Goal: Task Accomplishment & Management: Use online tool/utility

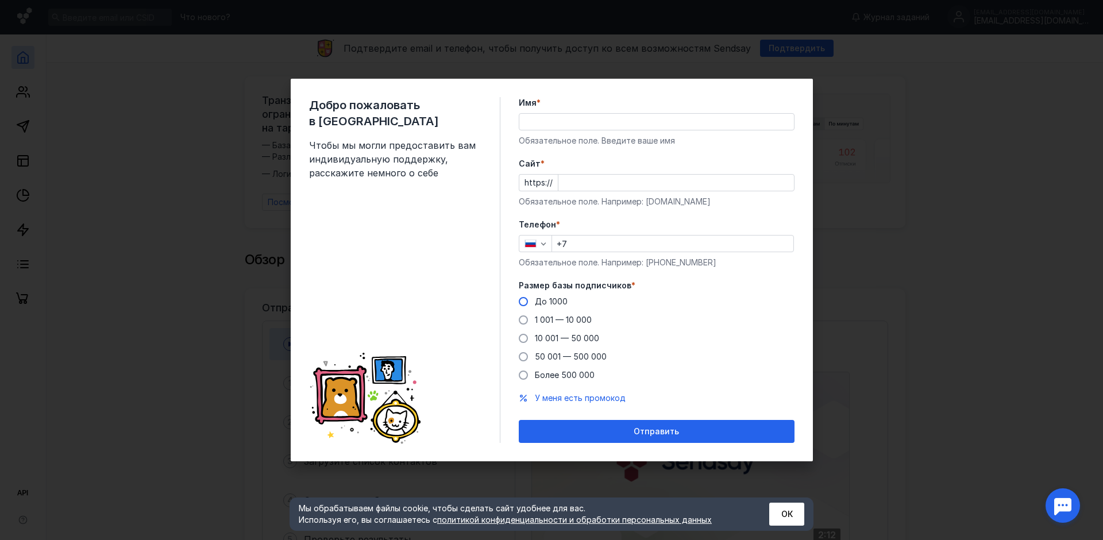
click at [557, 303] on span "До 1000" at bounding box center [551, 301] width 33 height 10
click at [0, 0] on input "До 1000" at bounding box center [0, 0] width 0 height 0
click at [596, 241] on input "+7" at bounding box center [672, 244] width 241 height 16
type input "[PHONE_NUMBER]"
click at [573, 179] on input "Cайт *" at bounding box center [676, 183] width 236 height 16
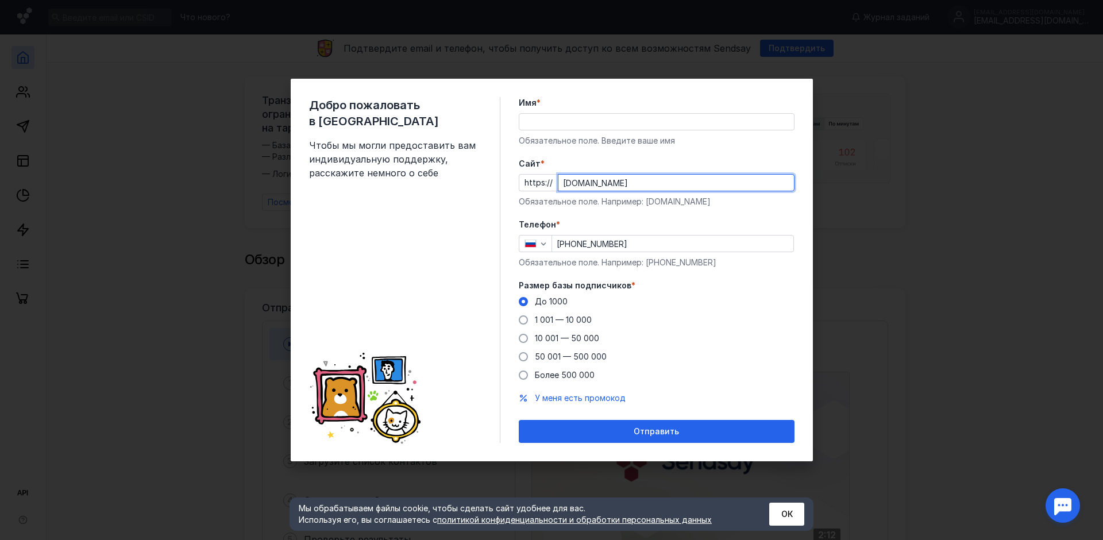
type input "[DOMAIN_NAME]"
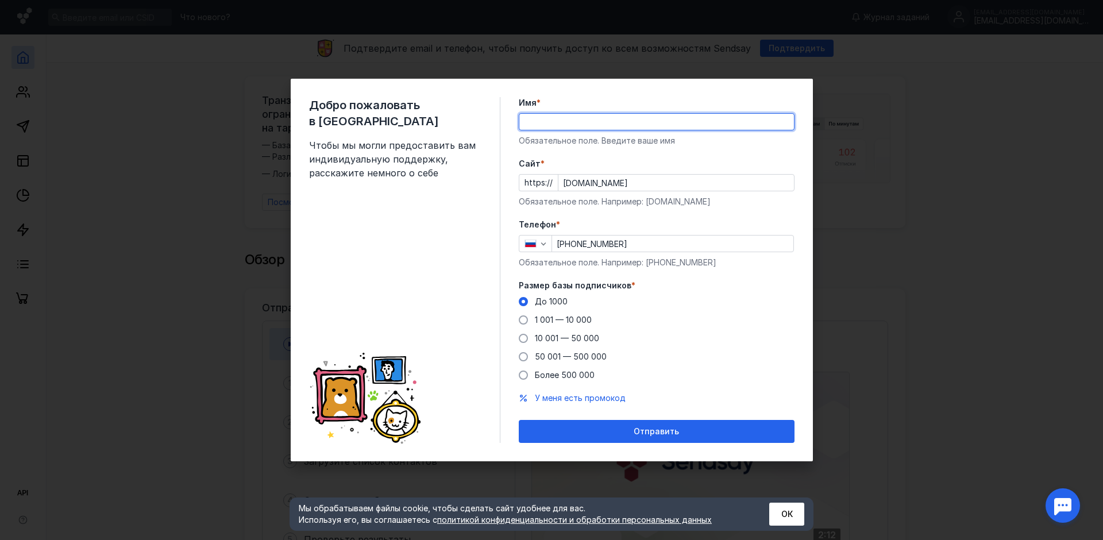
click at [598, 124] on input "Имя *" at bounding box center [656, 122] width 275 height 16
type input "[PERSON_NAME]"
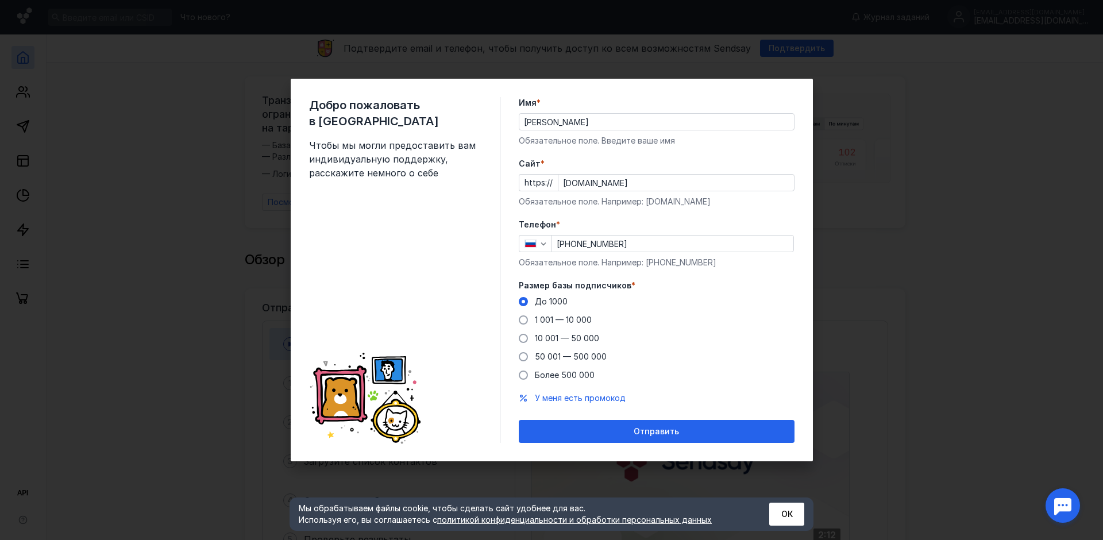
click at [618, 110] on div "Имя * [PERSON_NAME] поле. Введите ваше имя" at bounding box center [657, 121] width 276 height 49
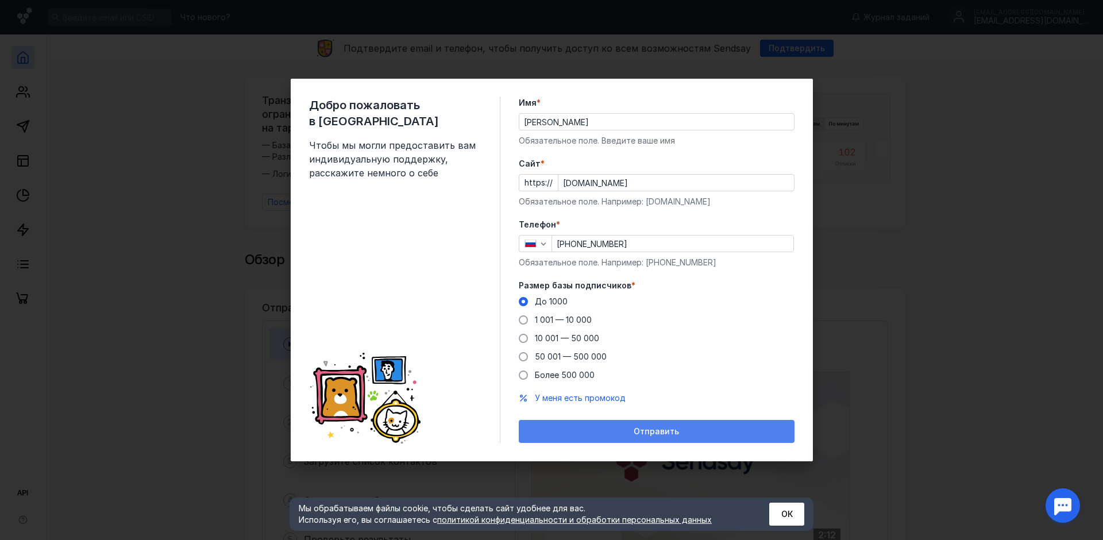
click at [666, 430] on span "Отправить" at bounding box center [656, 432] width 45 height 10
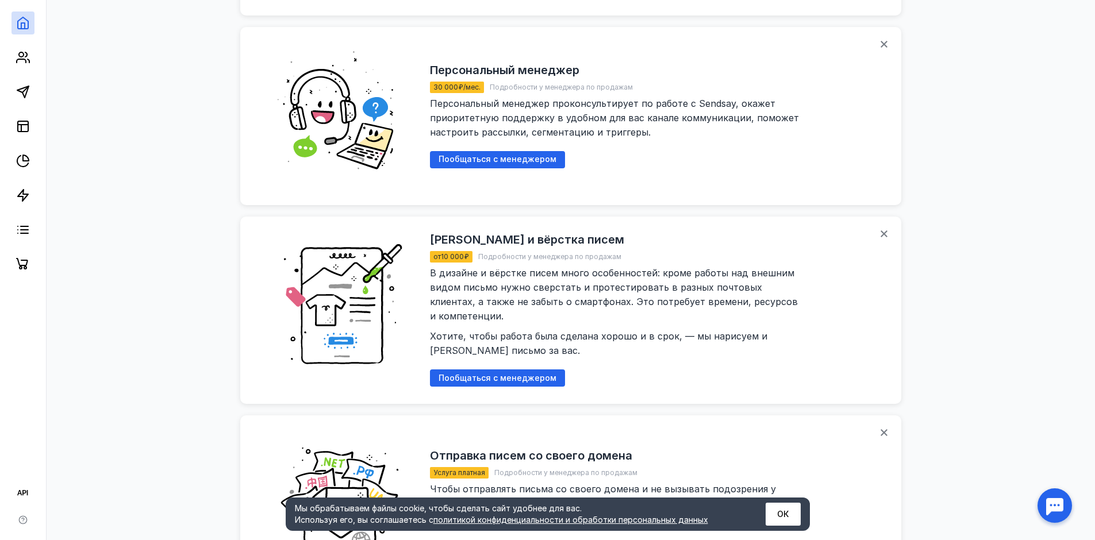
scroll to position [1378, 0]
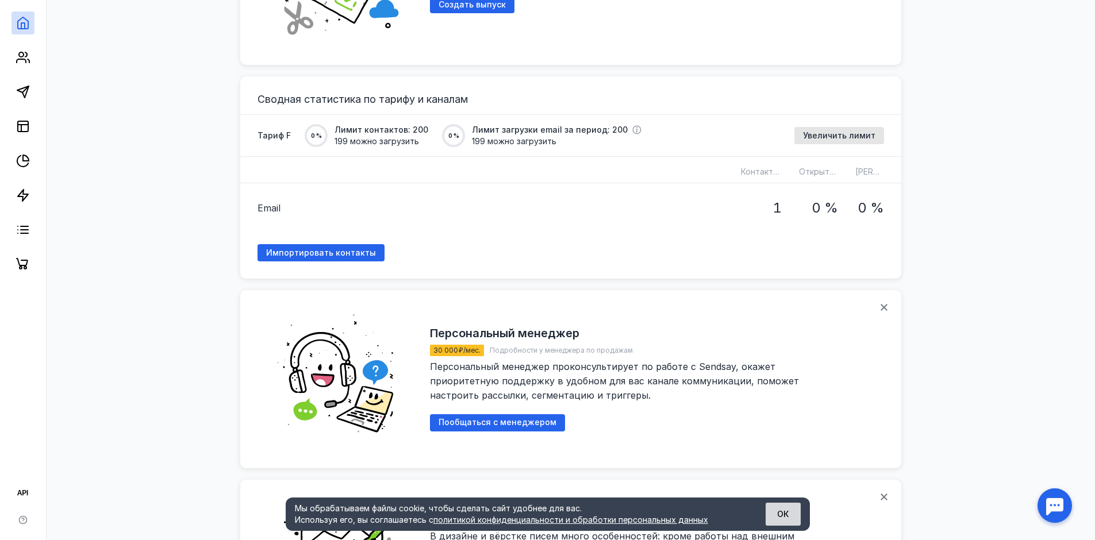
click at [788, 513] on button "ОК" at bounding box center [782, 514] width 35 height 23
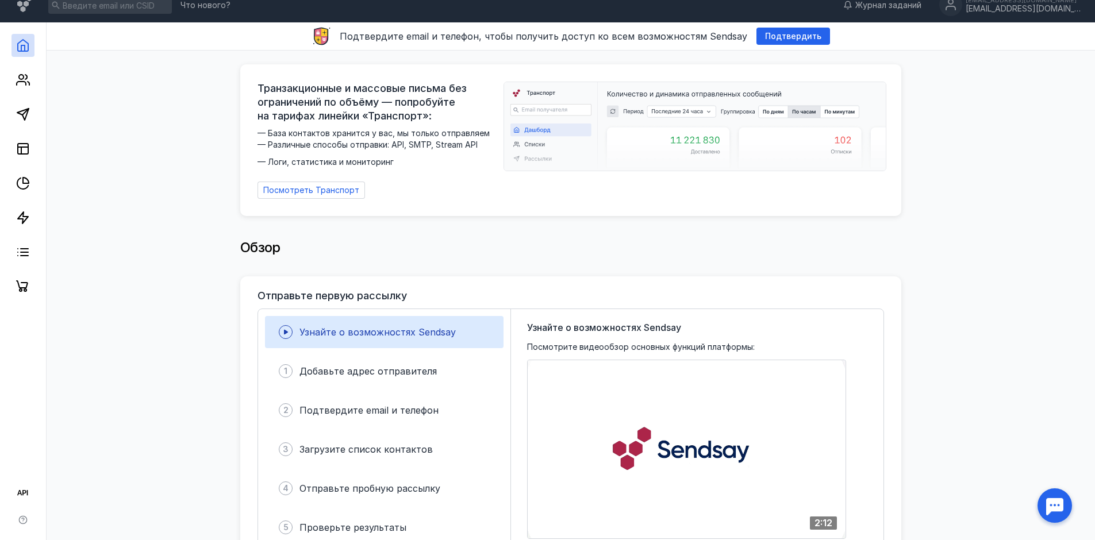
scroll to position [0, 0]
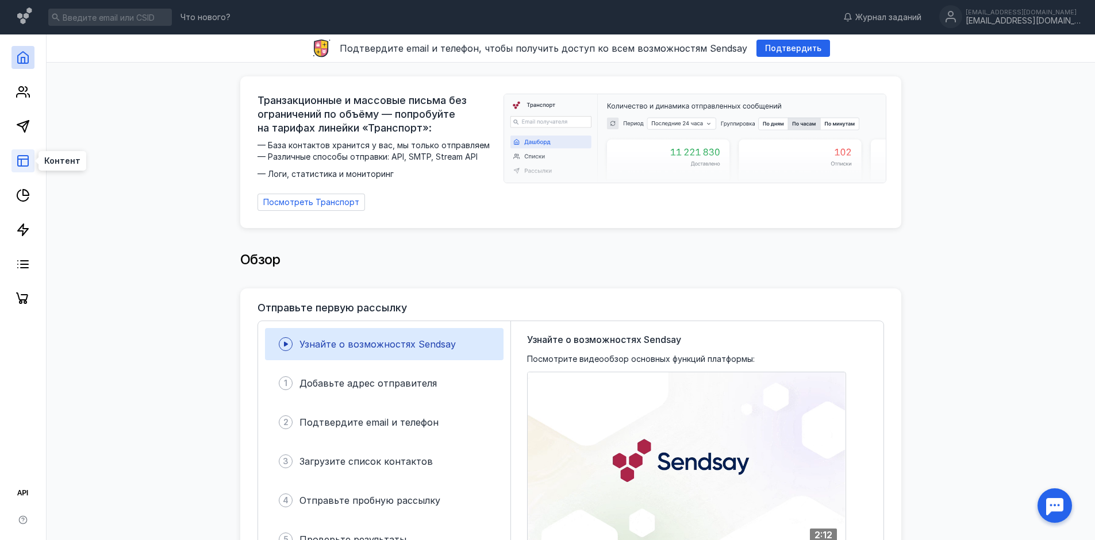
click at [26, 159] on line at bounding box center [23, 159] width 10 height 0
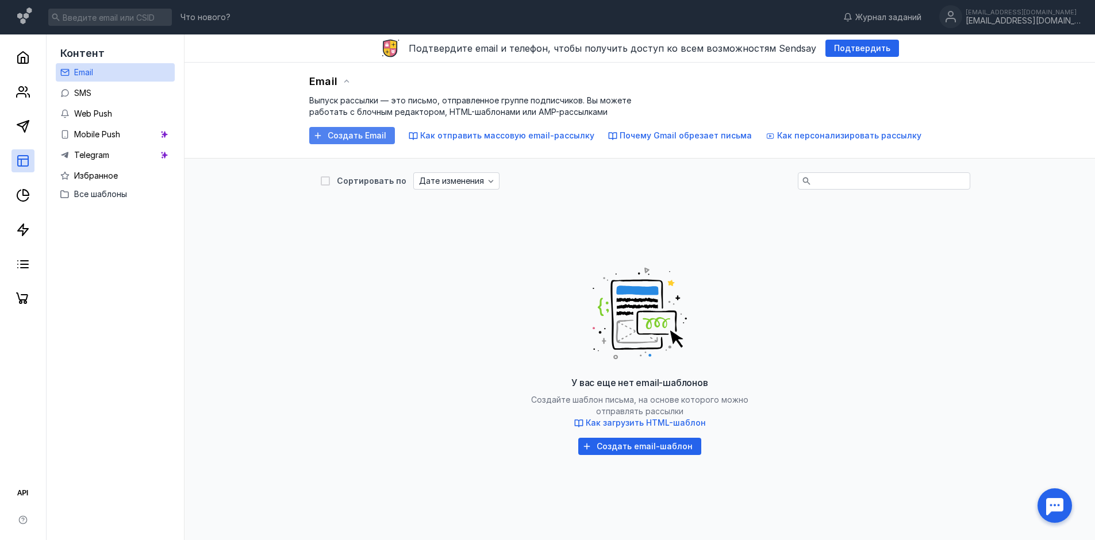
click at [356, 138] on span "Создать Email" at bounding box center [357, 136] width 59 height 10
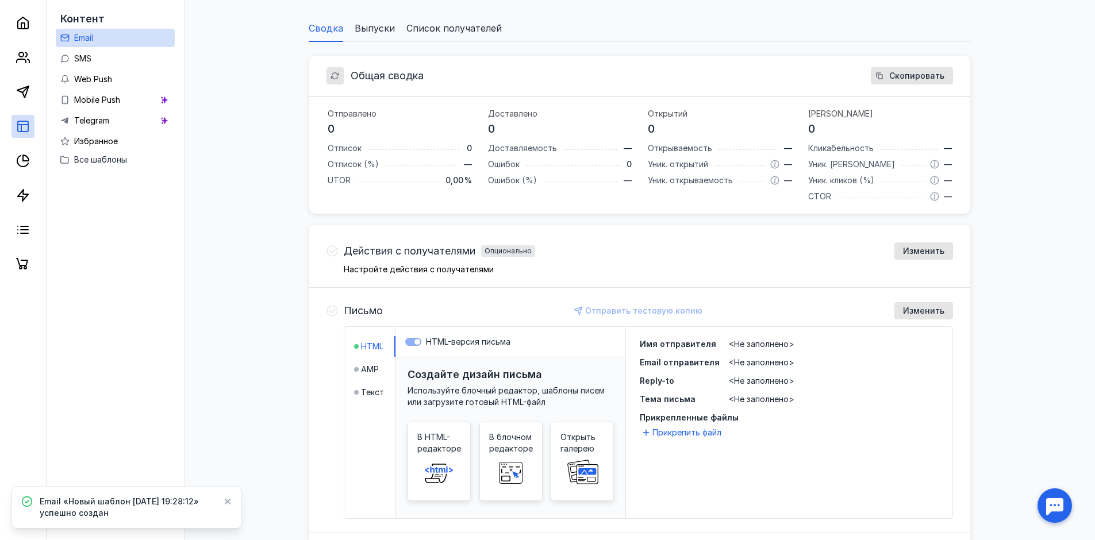
scroll to position [125, 0]
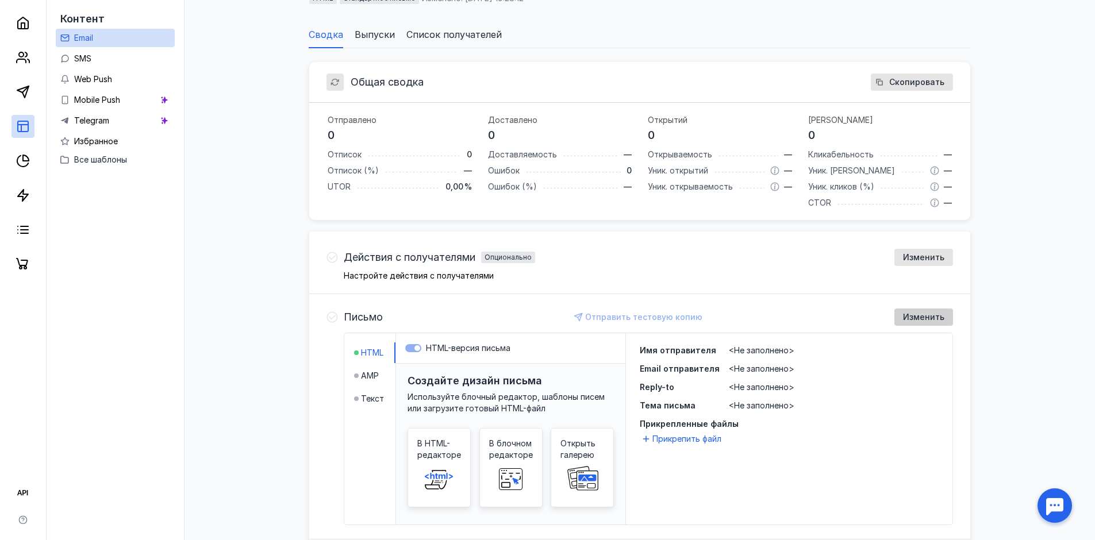
click at [937, 311] on div "Изменить" at bounding box center [923, 317] width 59 height 17
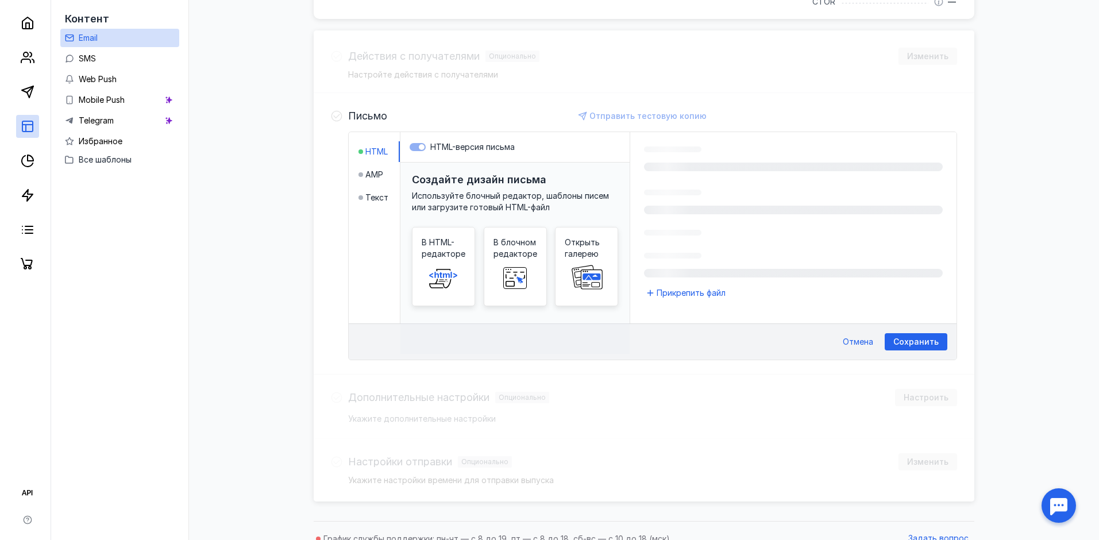
scroll to position [350, 0]
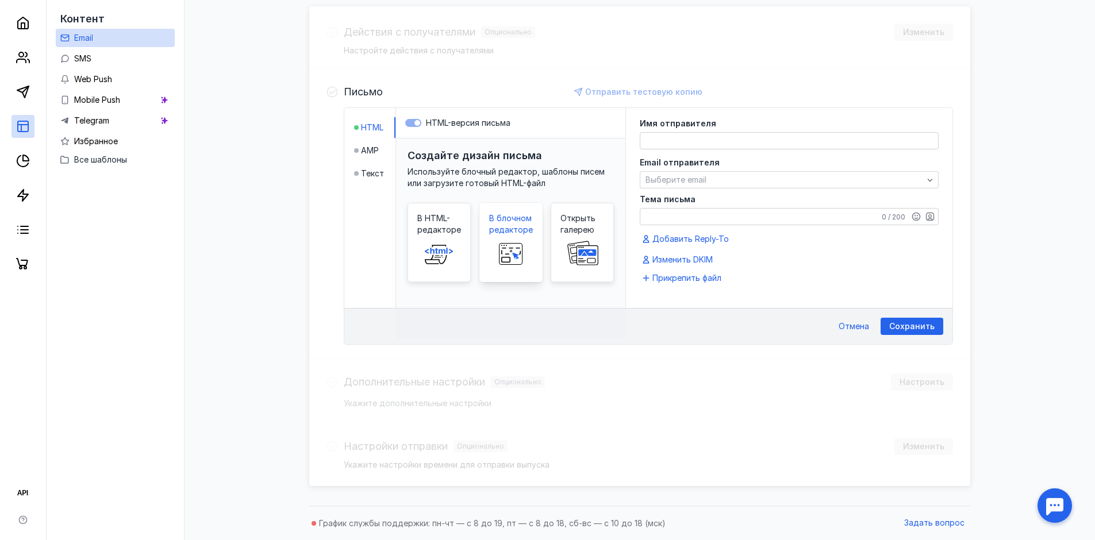
click at [522, 251] on rect at bounding box center [510, 254] width 23 height 21
click at [584, 213] on span "Открыть галерею" at bounding box center [582, 224] width 44 height 23
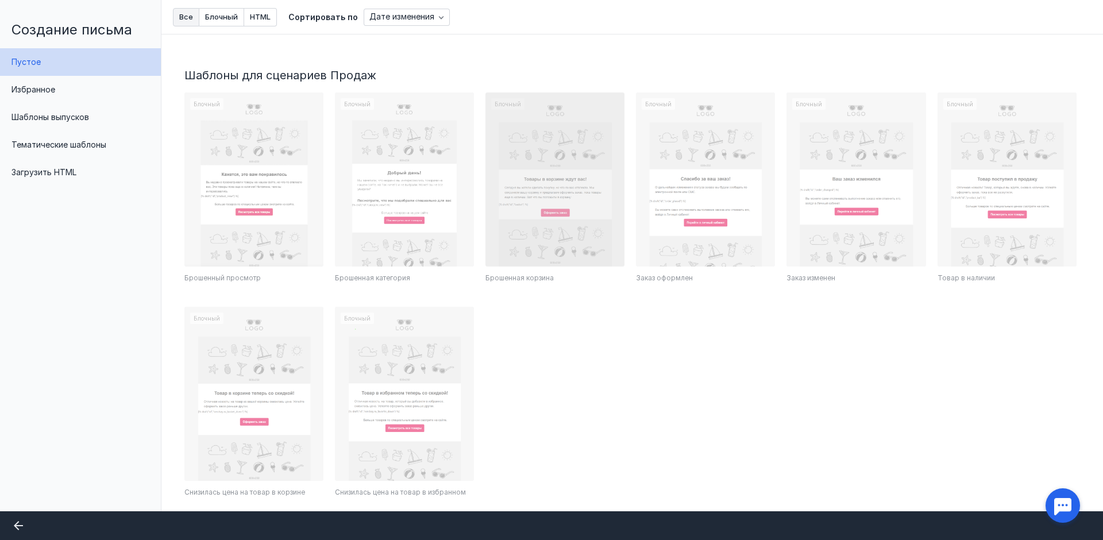
scroll to position [473, 0]
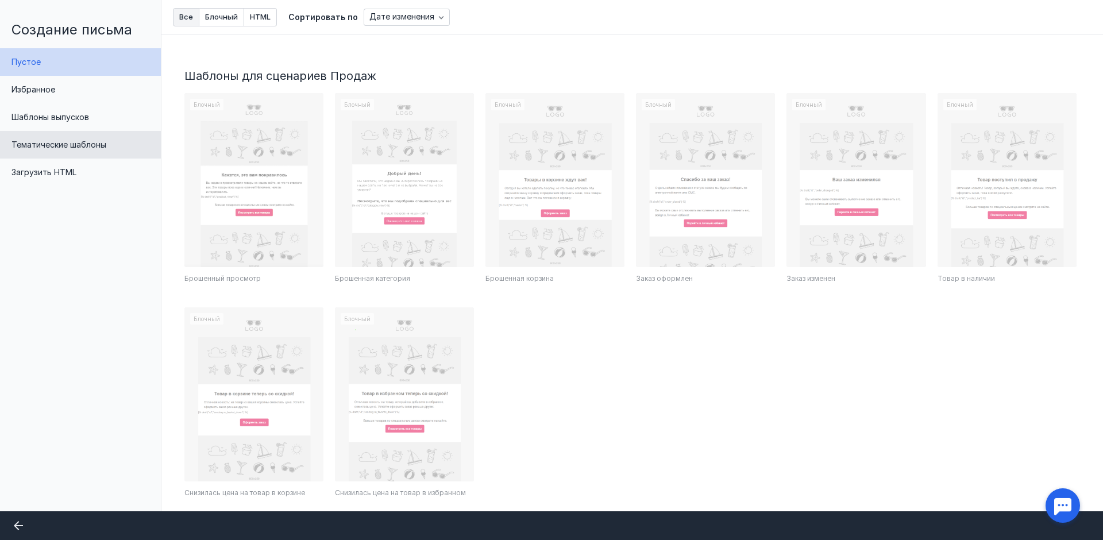
click at [101, 148] on span "Тематические шаблоны" at bounding box center [58, 145] width 95 height 10
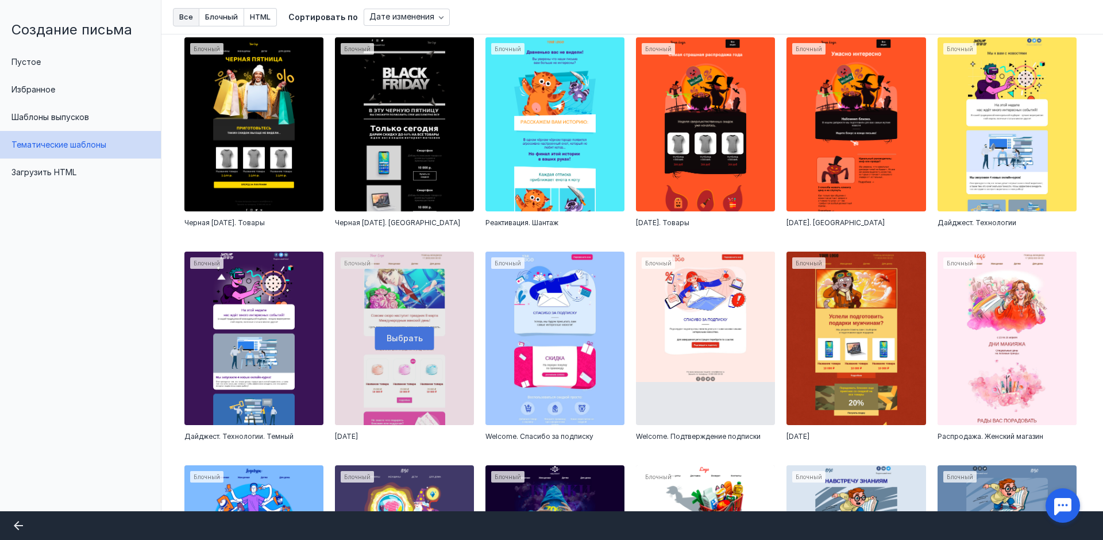
scroll to position [0, 0]
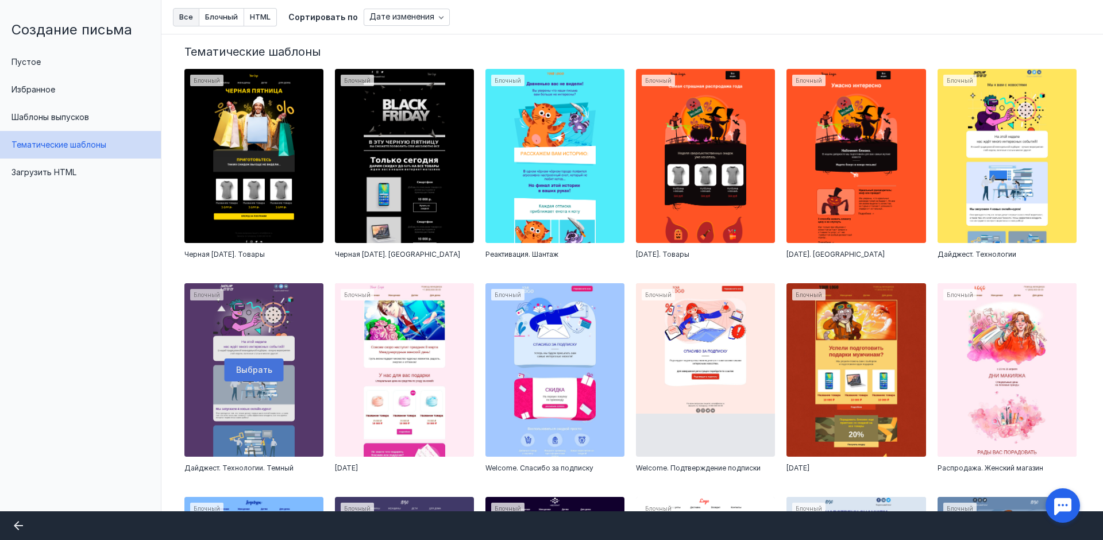
click at [236, 371] on div at bounding box center [253, 370] width 139 height 174
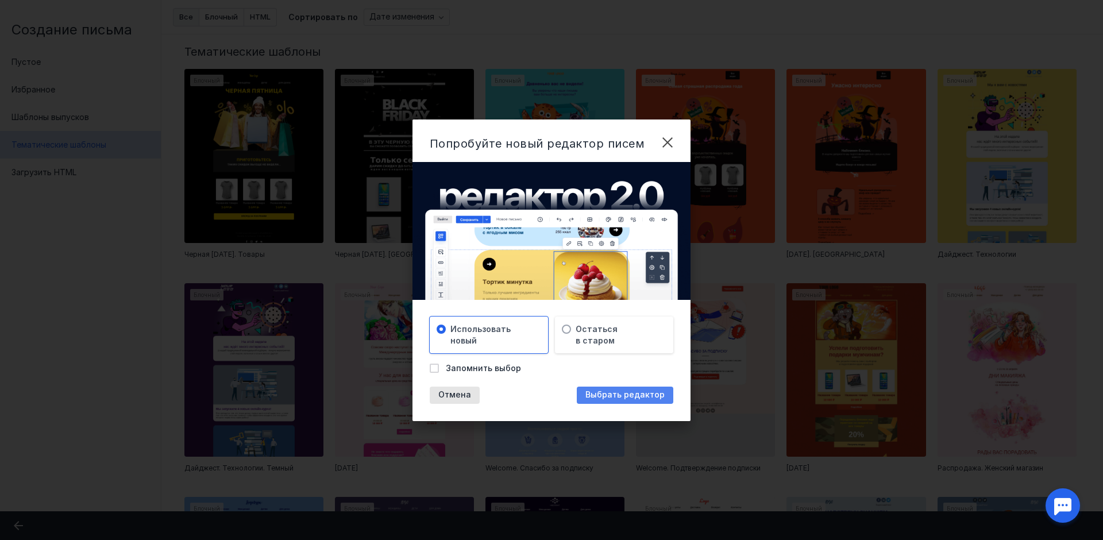
click at [625, 392] on span "Выбрать редактор" at bounding box center [624, 395] width 79 height 10
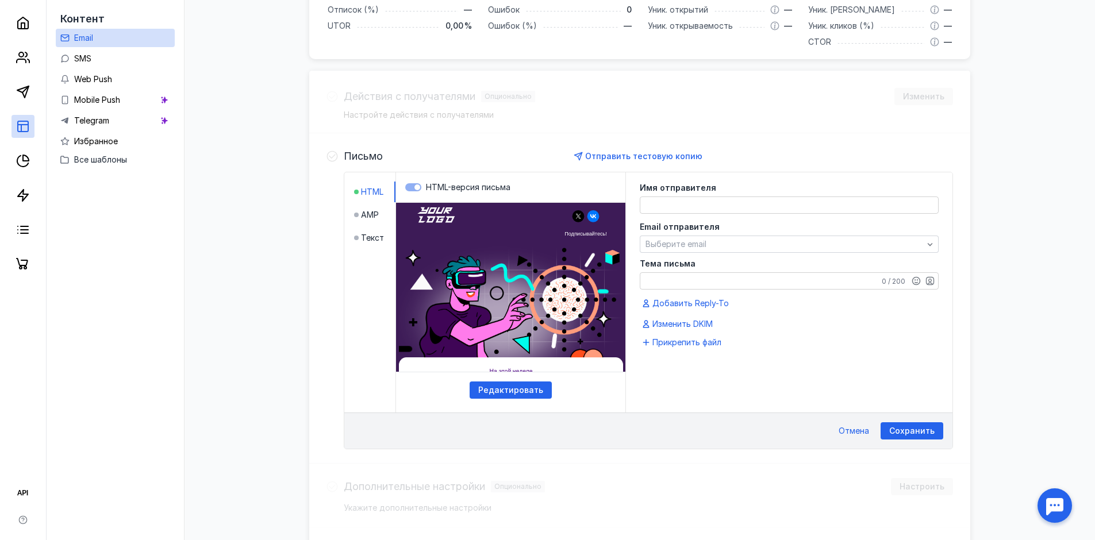
scroll to position [390, 0]
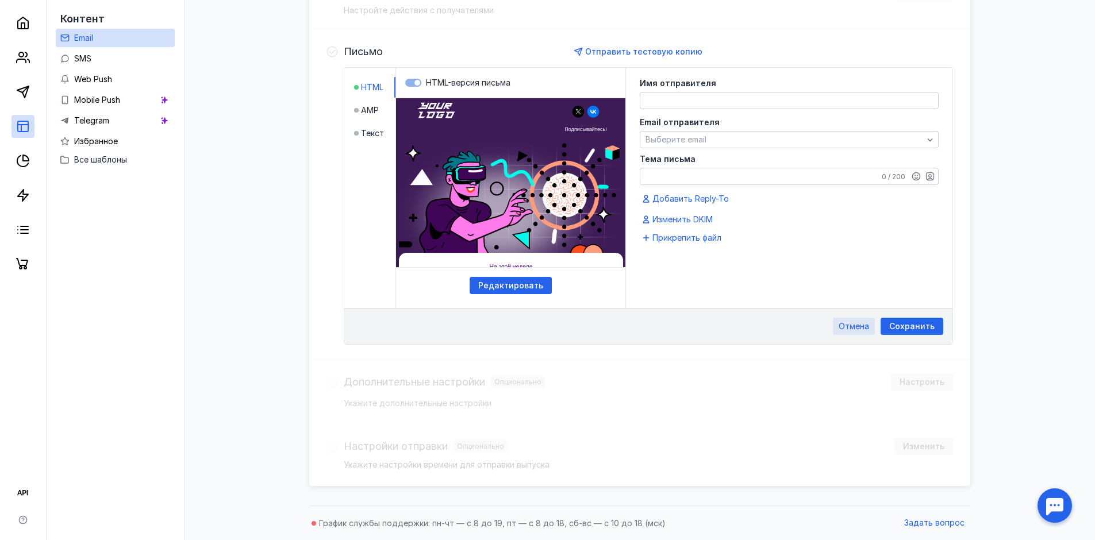
click at [858, 325] on span "Отмена" at bounding box center [853, 327] width 30 height 10
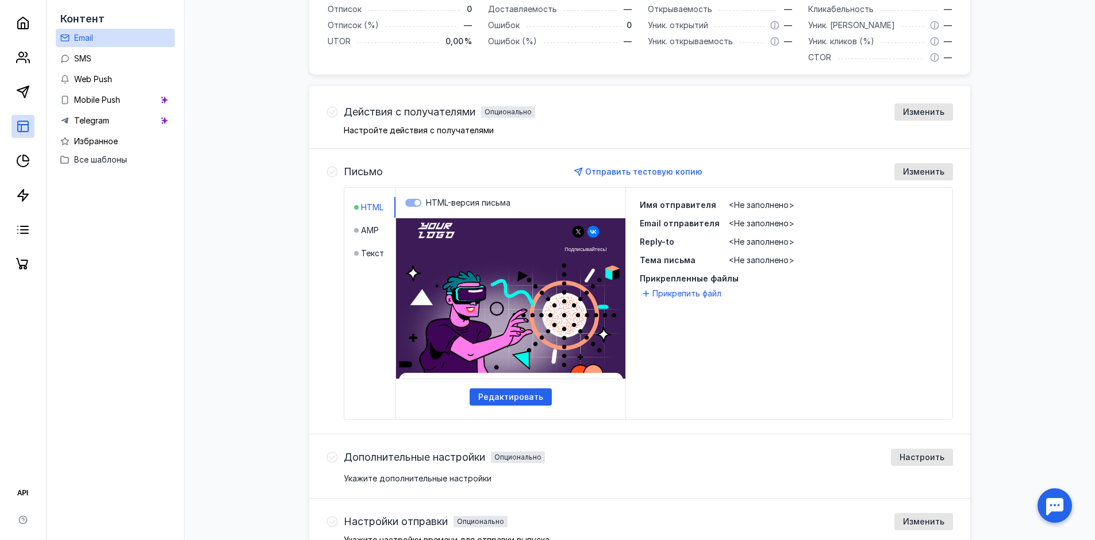
scroll to position [268, 0]
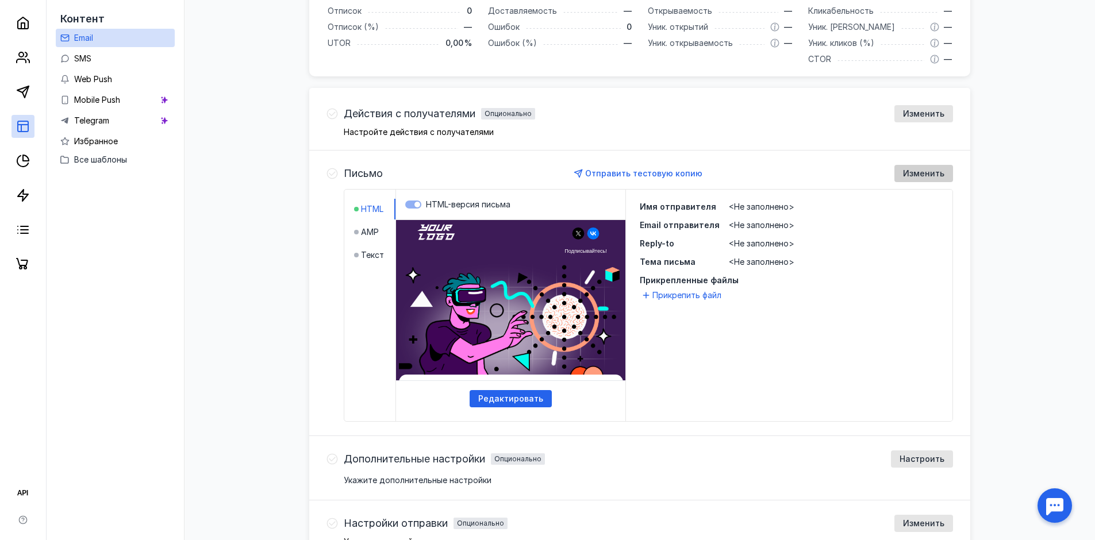
click at [920, 169] on span "Изменить" at bounding box center [923, 174] width 41 height 10
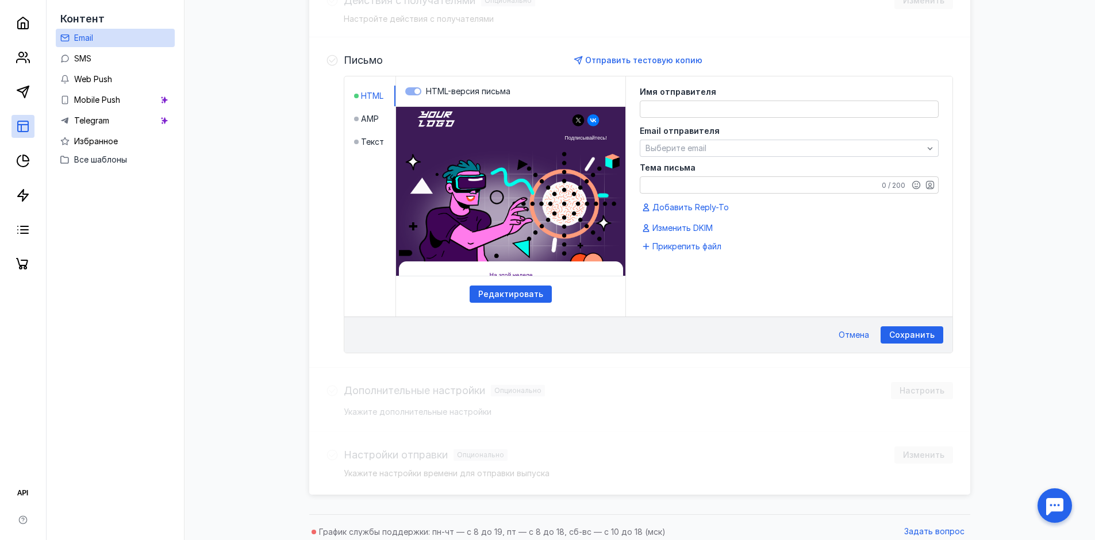
scroll to position [390, 0]
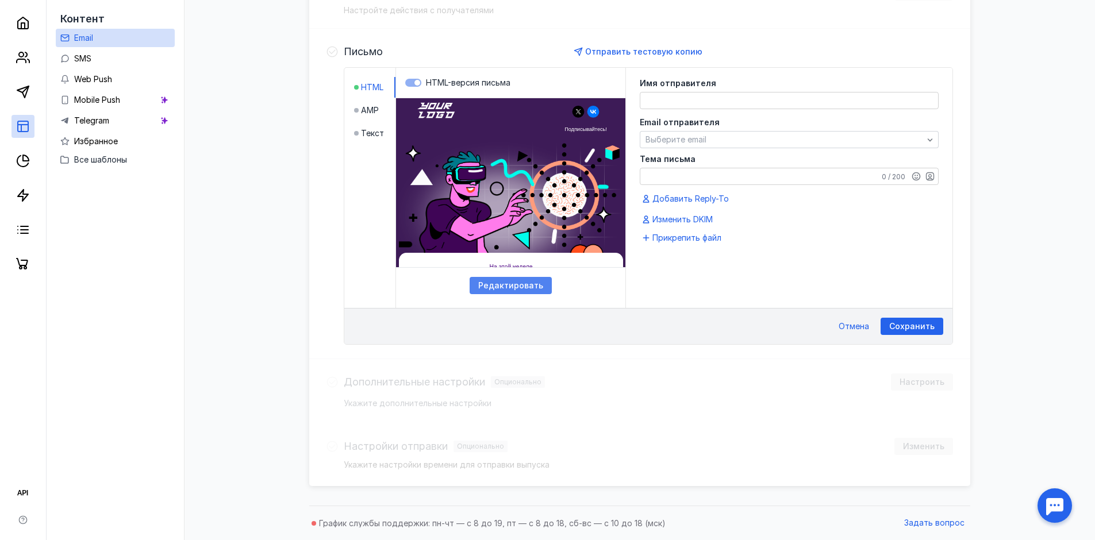
click at [524, 283] on span "Редактировать" at bounding box center [510, 286] width 65 height 10
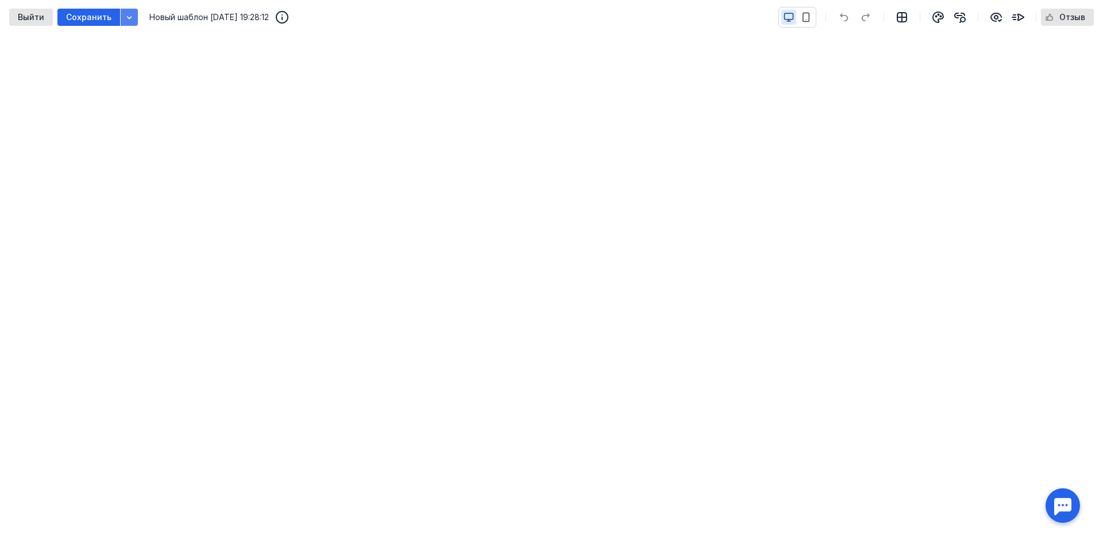
click at [121, 22] on div "button" at bounding box center [129, 17] width 17 height 17
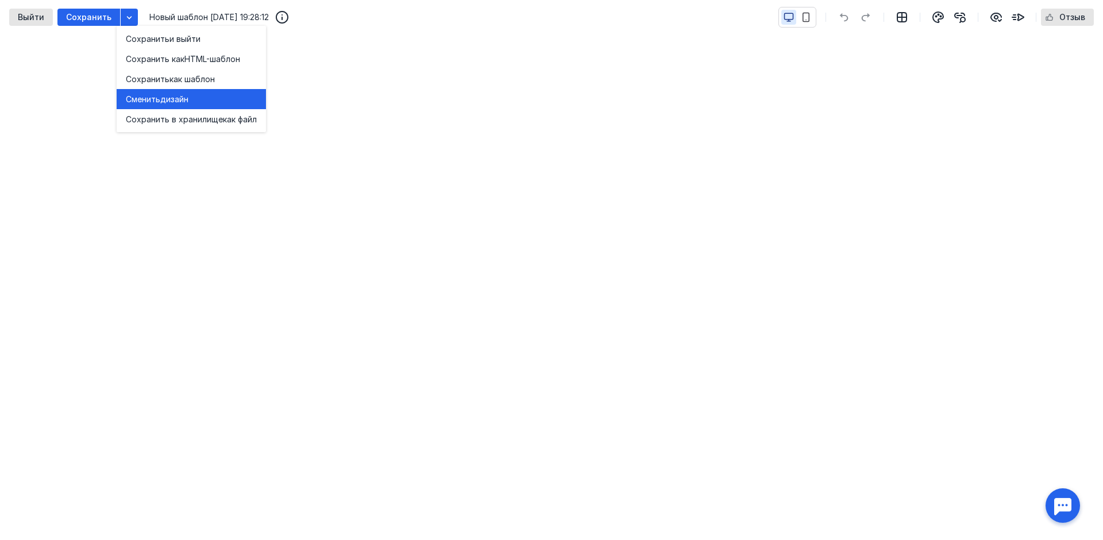
click at [184, 103] on span "дизайн" at bounding box center [174, 99] width 28 height 11
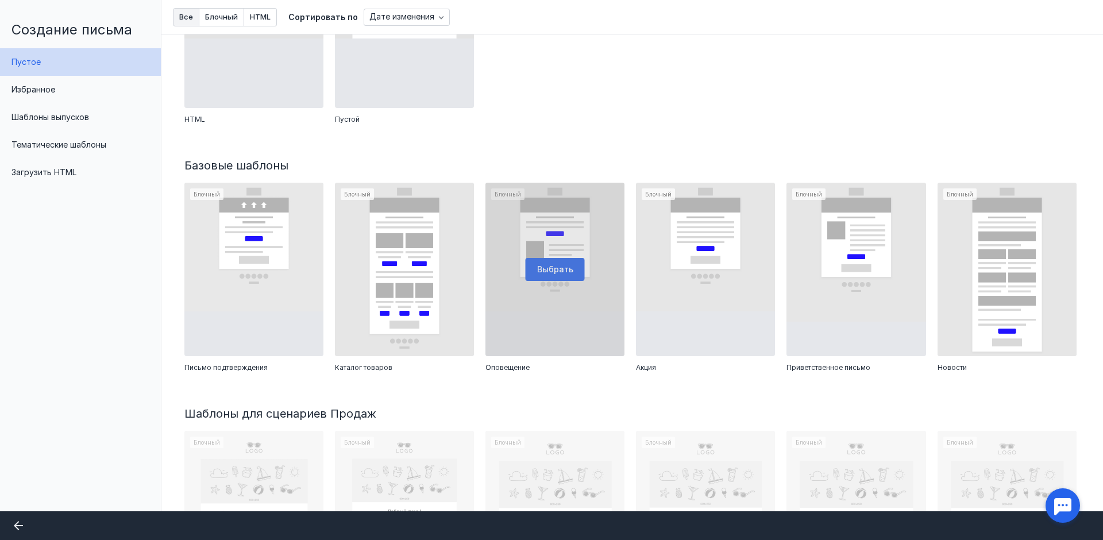
scroll to position [134, 0]
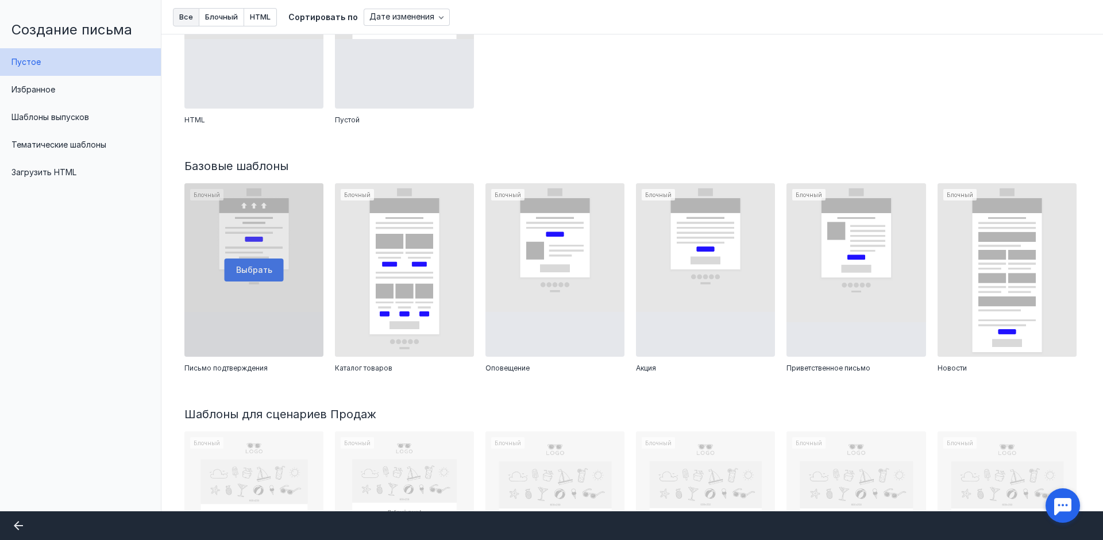
click at [255, 261] on div at bounding box center [253, 270] width 139 height 174
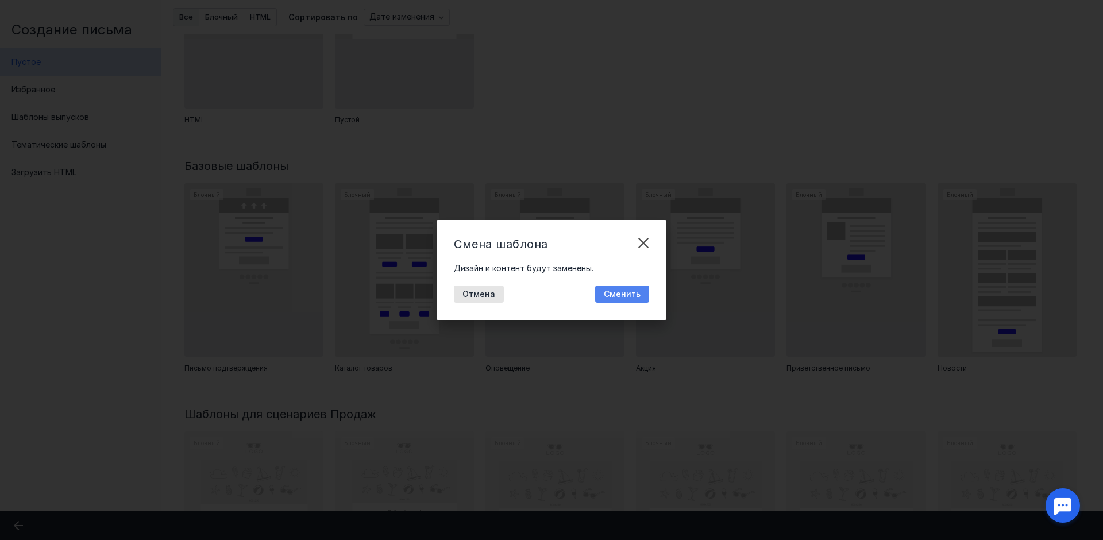
click at [625, 295] on span "Сменить" at bounding box center [622, 295] width 37 height 10
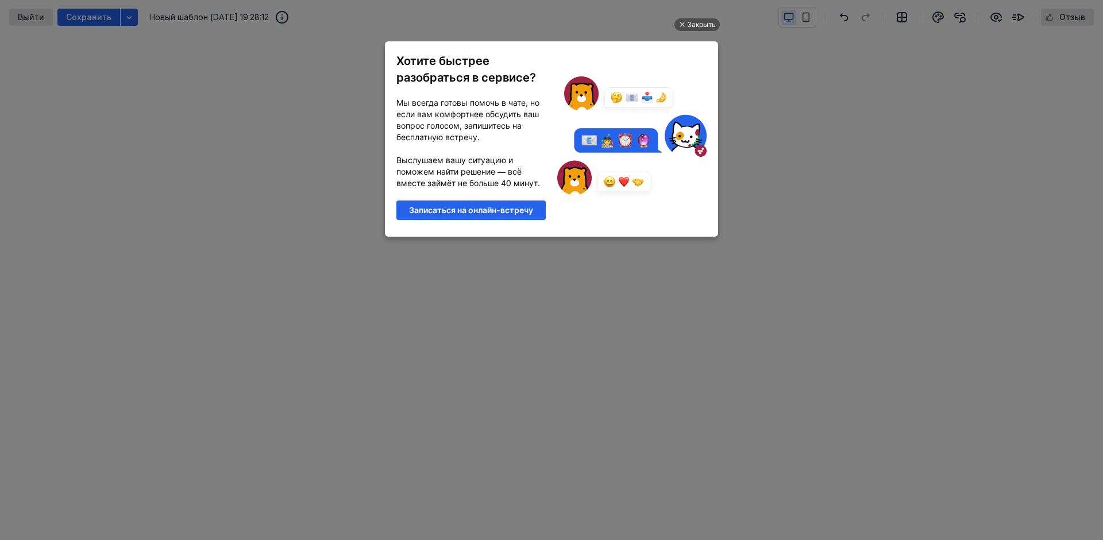
scroll to position [0, 0]
click at [694, 24] on div "Закрыть" at bounding box center [701, 24] width 29 height 13
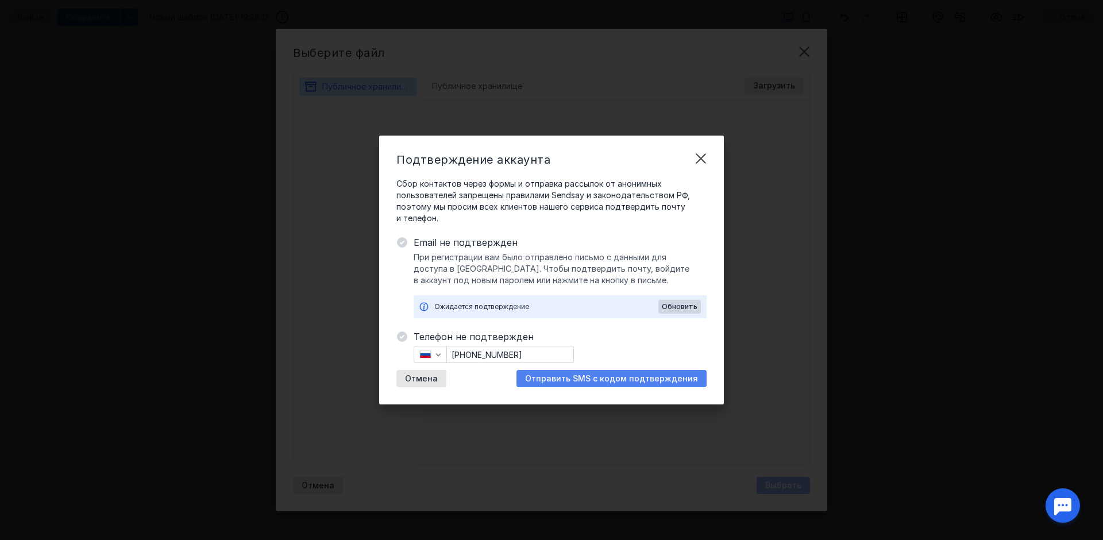
click at [595, 376] on span "Отправить SMS с кодом подтверждения" at bounding box center [611, 379] width 173 height 10
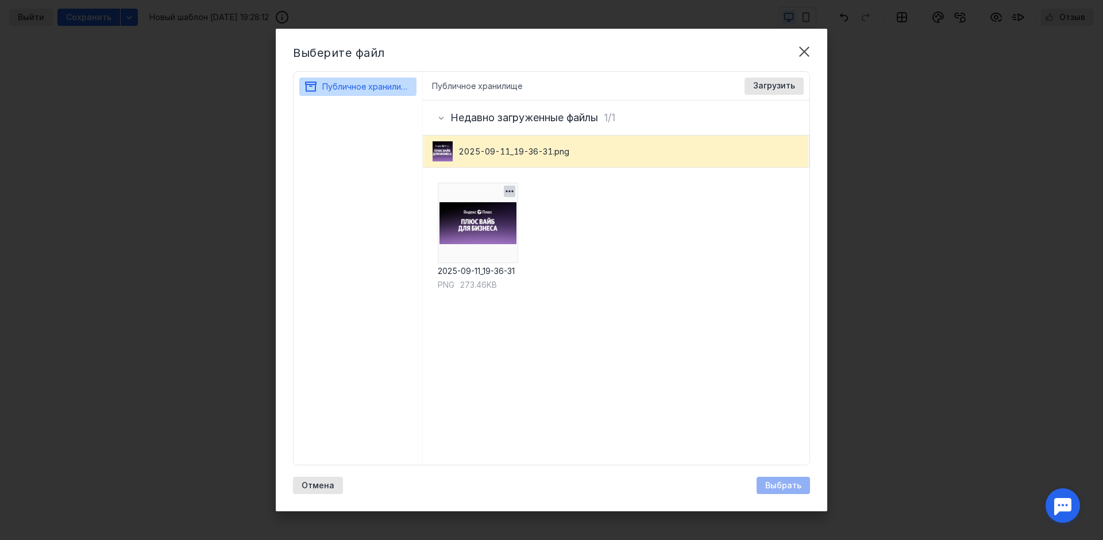
click at [489, 232] on img at bounding box center [478, 223] width 80 height 80
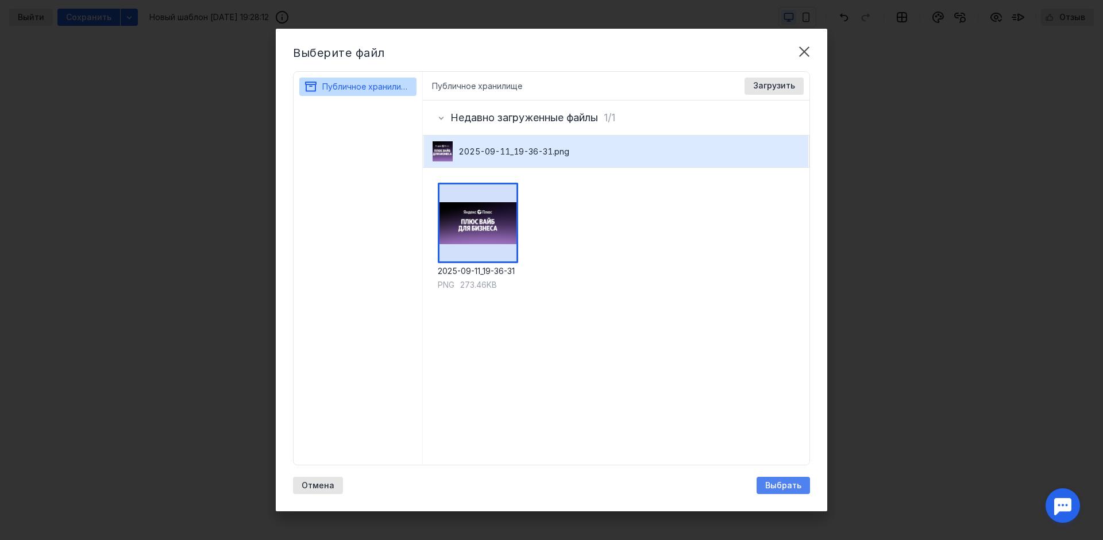
click at [788, 489] on span "Выбрать" at bounding box center [783, 486] width 36 height 10
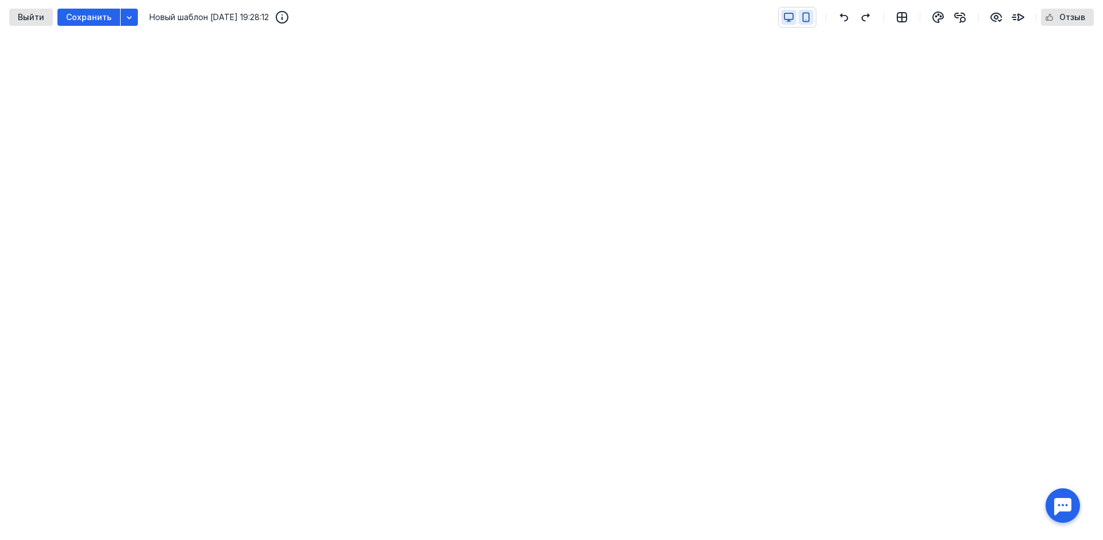
click at [811, 18] on icon "button" at bounding box center [806, 17] width 10 height 10
click at [791, 14] on icon "button" at bounding box center [789, 17] width 10 height 10
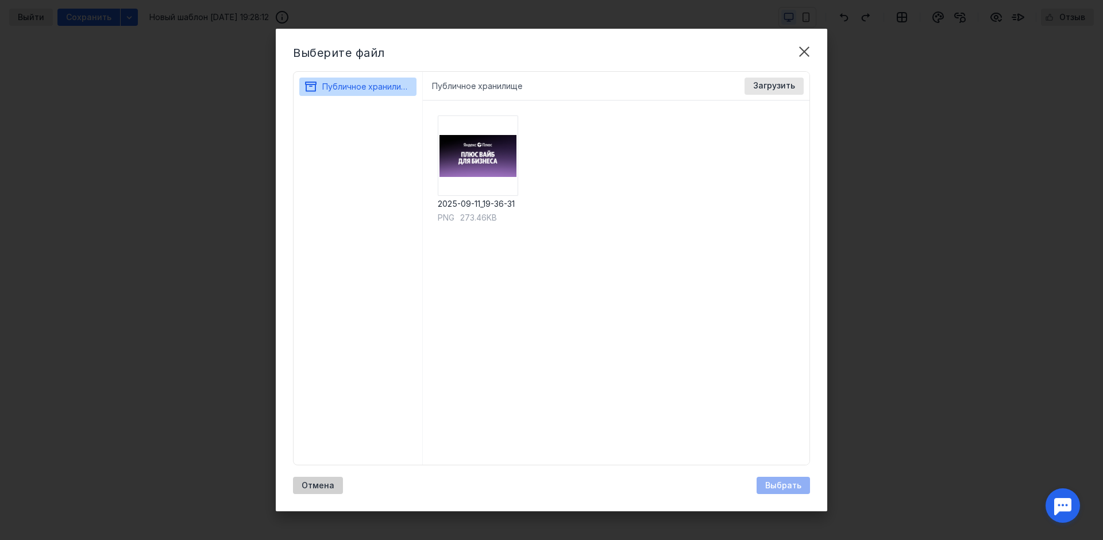
click at [327, 484] on span "Отмена" at bounding box center [318, 486] width 33 height 10
click at [471, 163] on img at bounding box center [478, 155] width 80 height 80
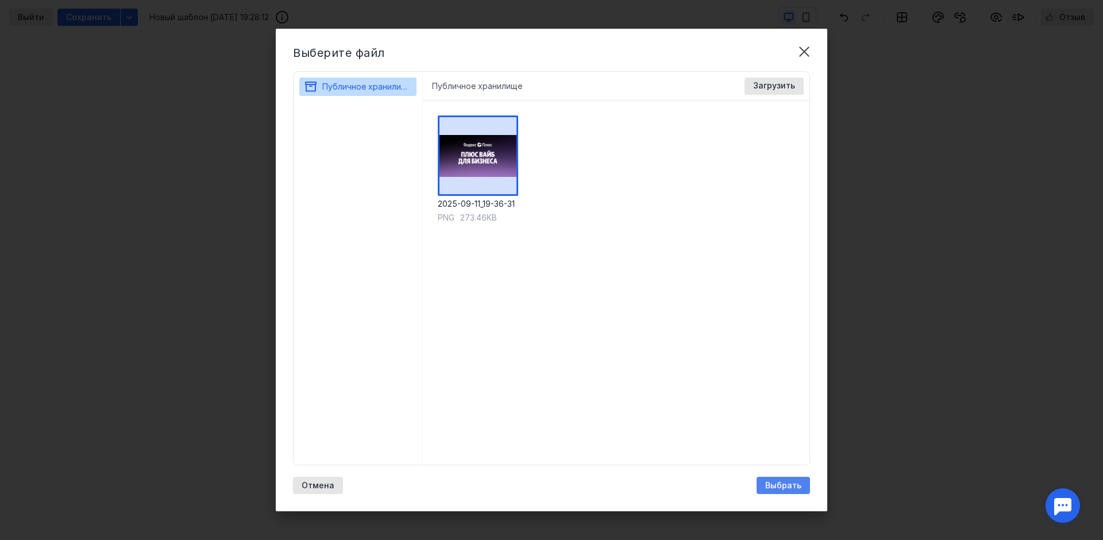
click at [777, 480] on div "Выбрать" at bounding box center [783, 485] width 53 height 17
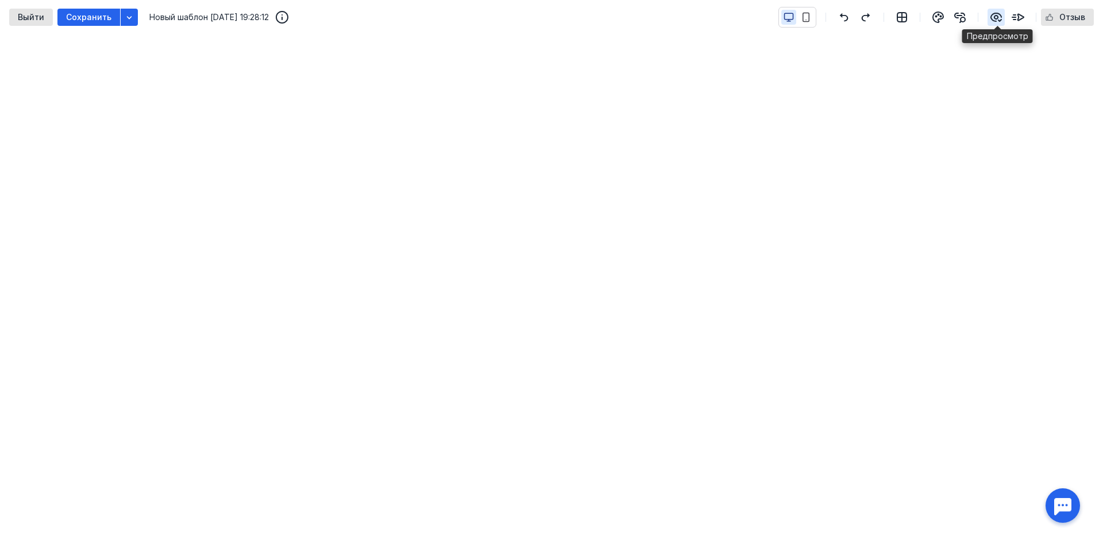
click at [999, 20] on icon "button" at bounding box center [996, 17] width 14 height 14
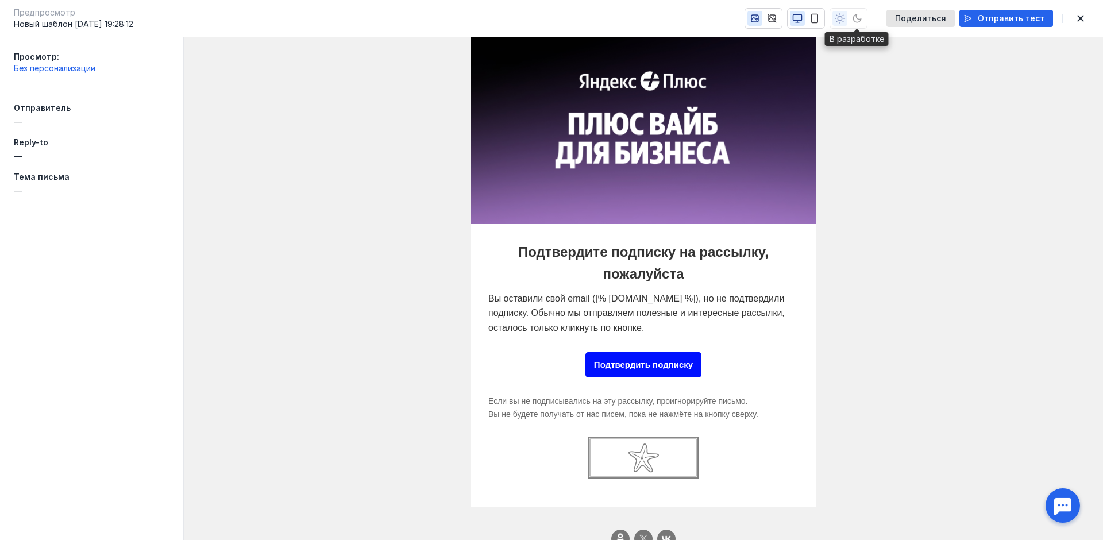
click at [863, 22] on div at bounding box center [849, 18] width 38 height 21
click at [846, 21] on div at bounding box center [849, 18] width 38 height 21
click at [818, 17] on icon "button" at bounding box center [815, 18] width 10 height 10
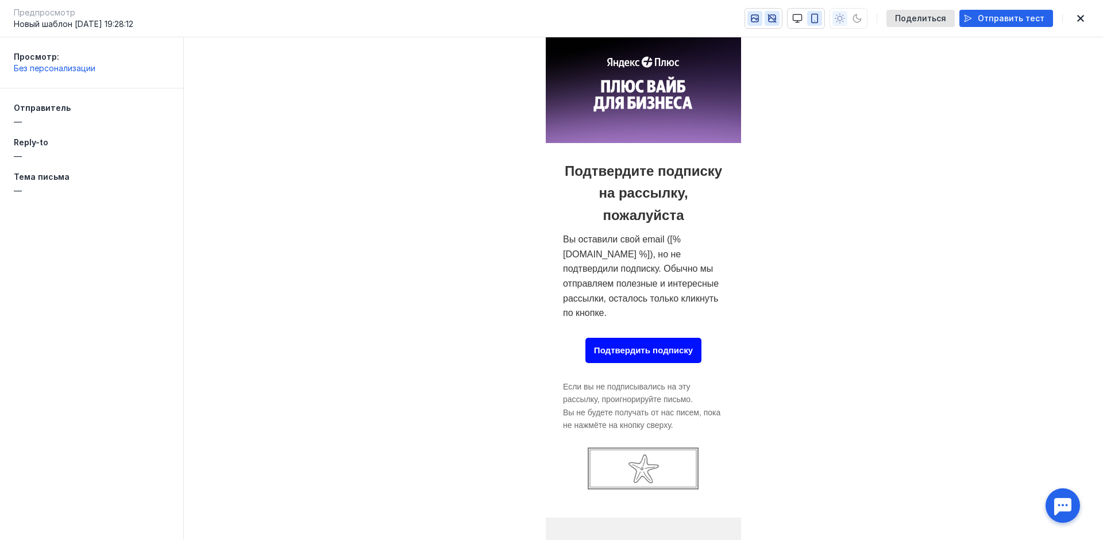
click at [777, 17] on icon "button" at bounding box center [772, 18] width 10 height 10
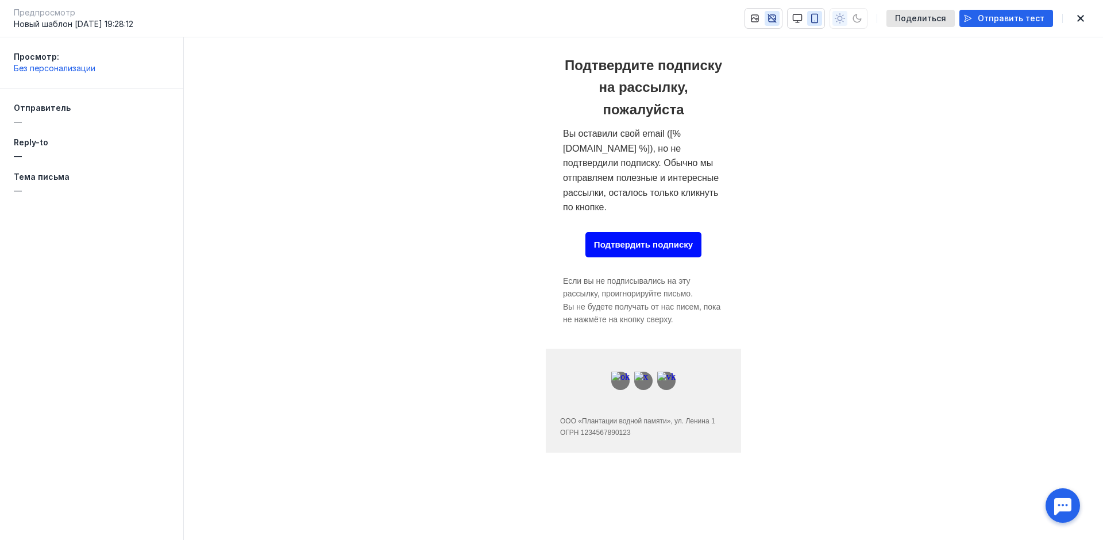
click at [777, 17] on icon "button" at bounding box center [772, 18] width 10 height 10
click at [758, 17] on icon "button" at bounding box center [755, 18] width 7 height 7
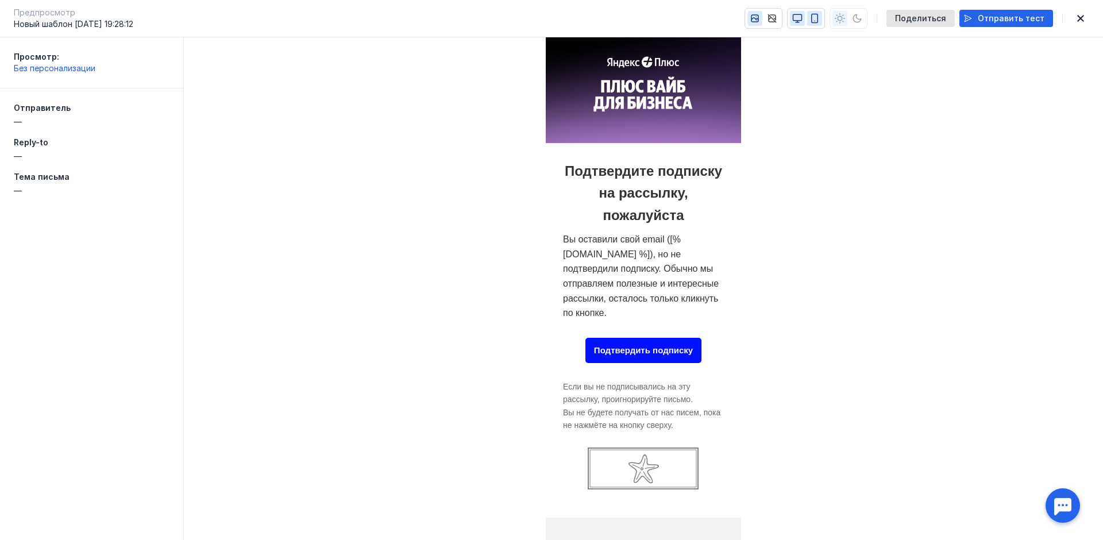
click at [803, 22] on icon "button" at bounding box center [797, 18] width 10 height 10
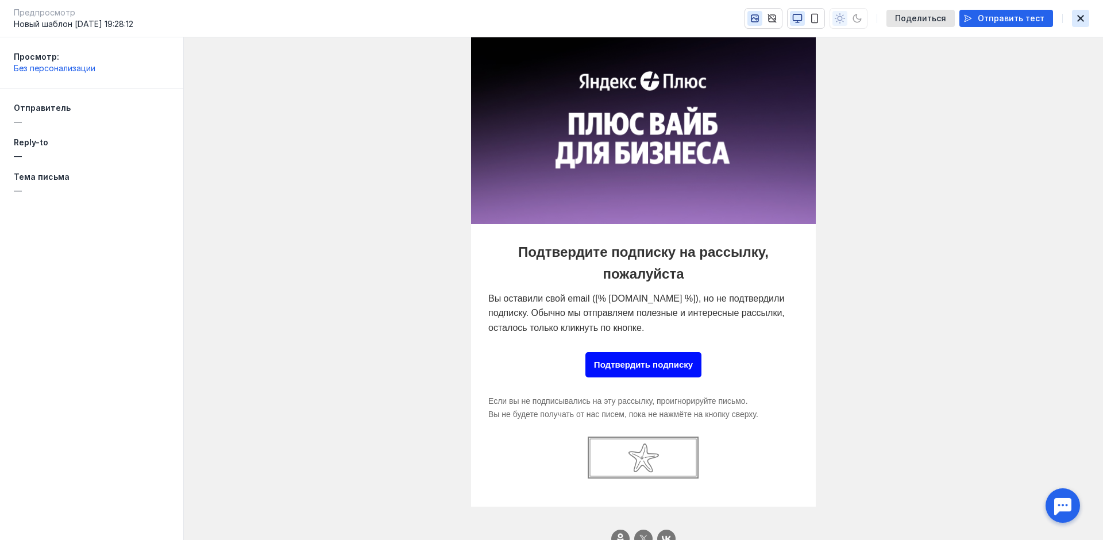
click at [1081, 18] on icon "button" at bounding box center [1080, 18] width 7 height 7
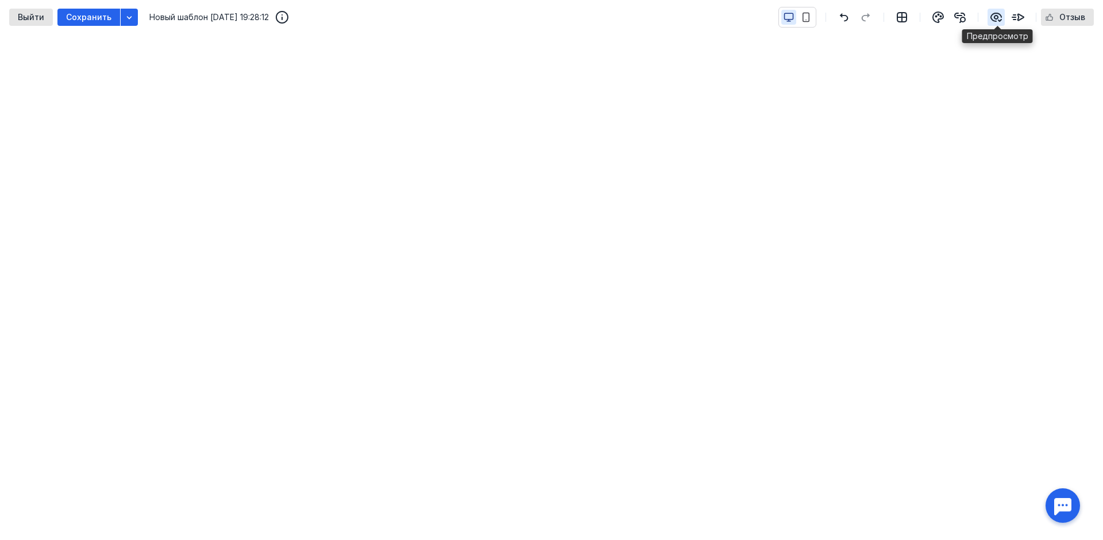
click at [996, 20] on icon "button" at bounding box center [996, 17] width 14 height 14
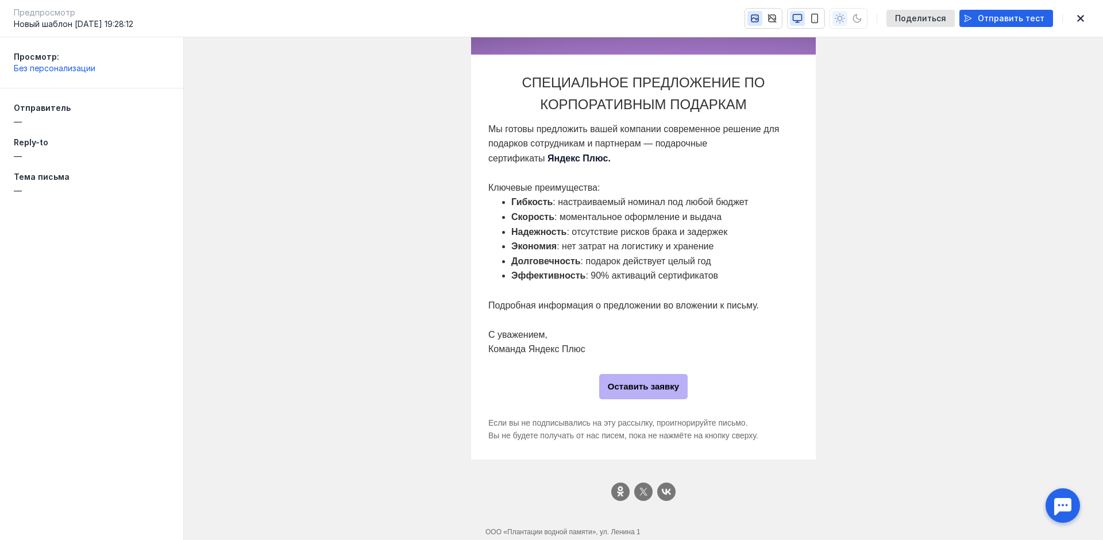
scroll to position [192, 0]
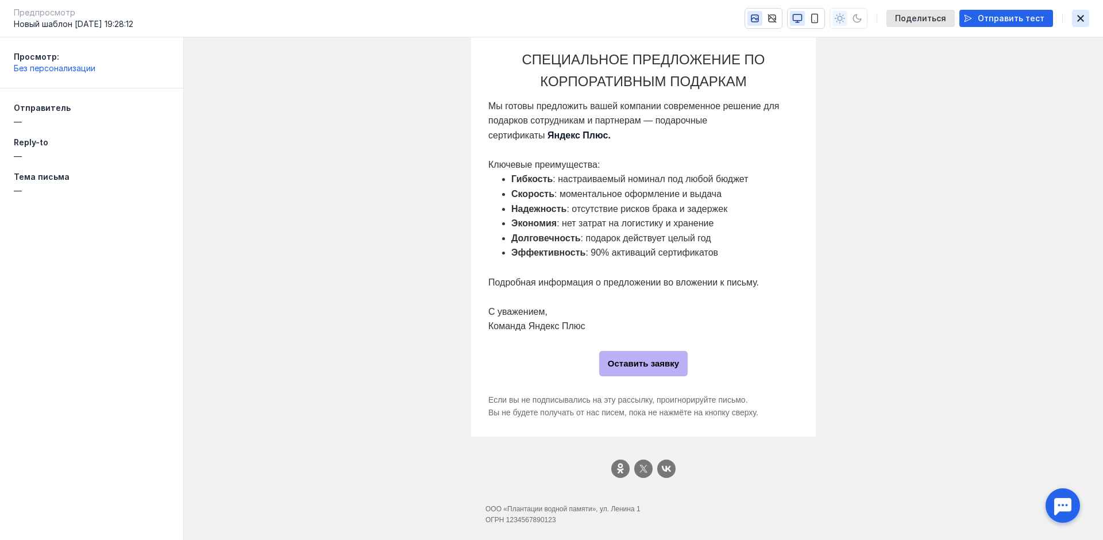
click at [1077, 21] on icon "button" at bounding box center [1081, 18] width 14 height 9
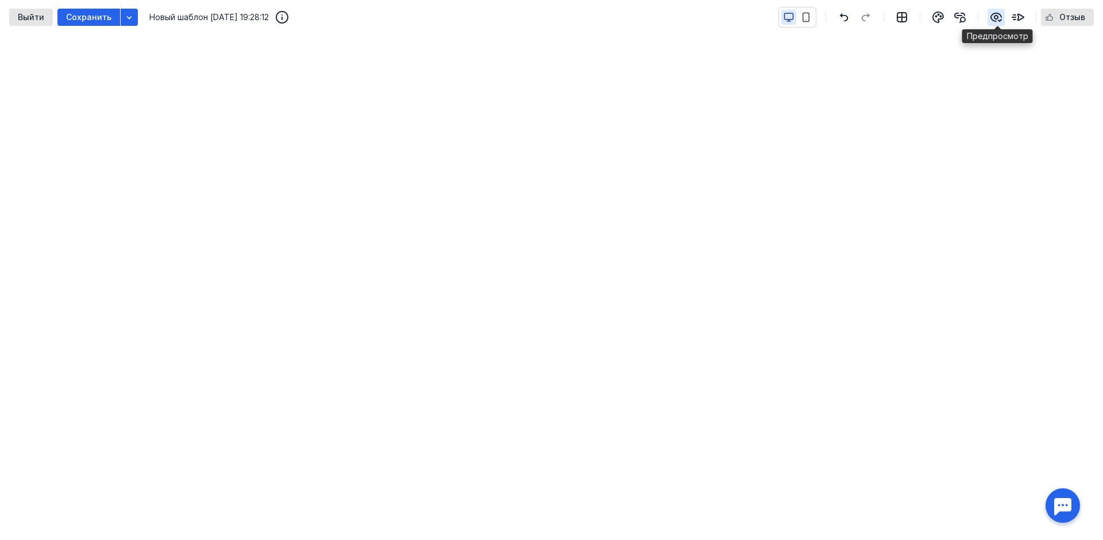
click at [996, 18] on icon "button" at bounding box center [996, 17] width 10 height 8
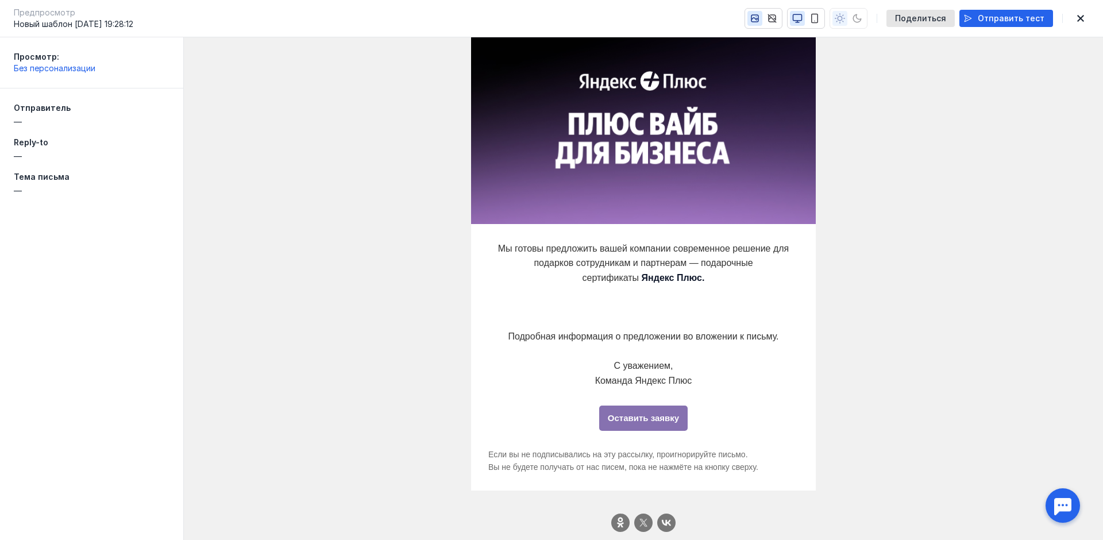
scroll to position [0, 0]
click at [1082, 16] on icon "button" at bounding box center [1081, 18] width 14 height 9
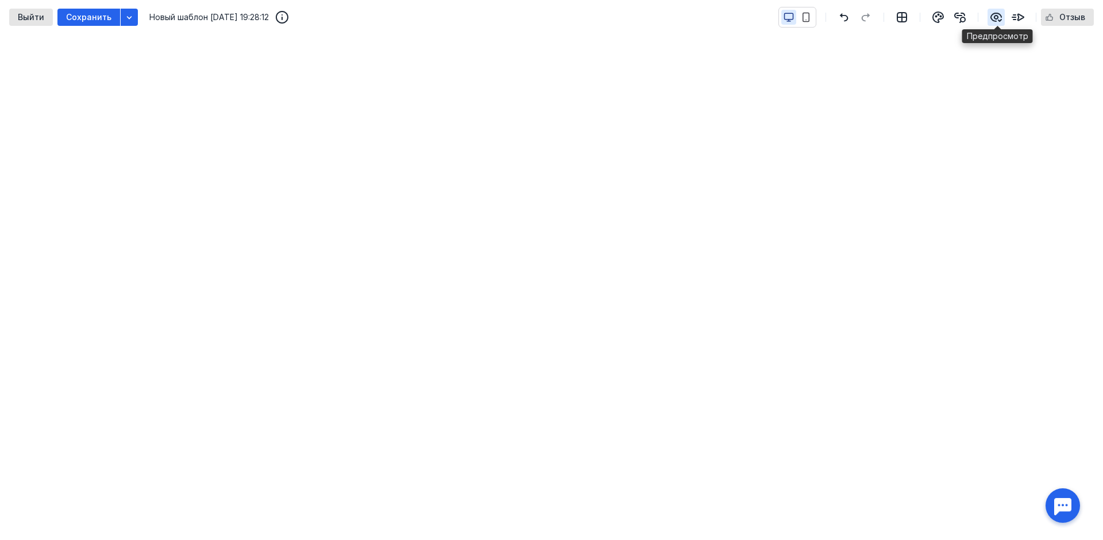
click at [999, 18] on icon "button" at bounding box center [996, 17] width 10 height 8
